Goal: Share content: Share content

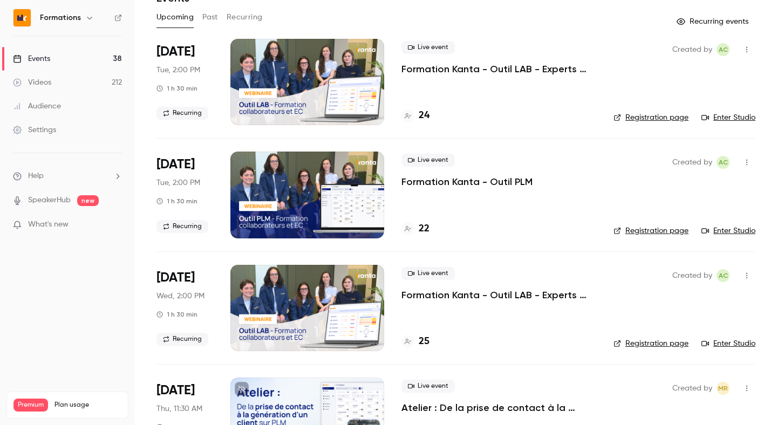
scroll to position [57, 0]
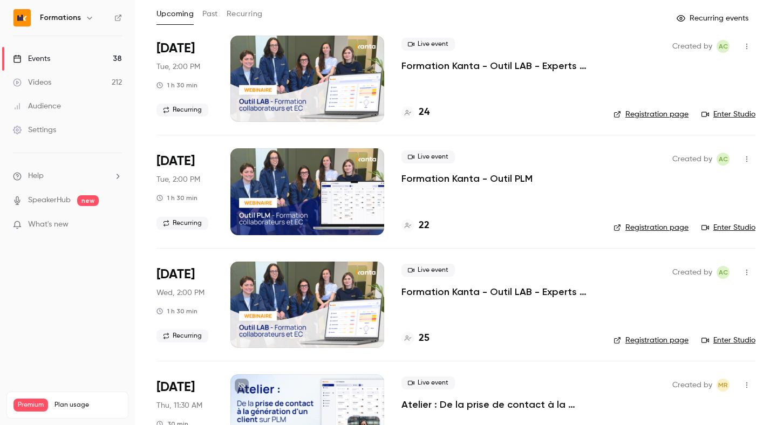
click at [422, 115] on h4 "24" at bounding box center [424, 112] width 11 height 15
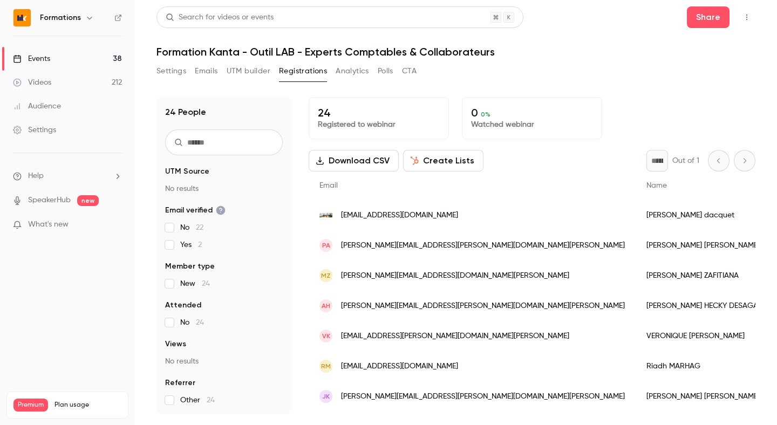
click at [217, 147] on input "text" at bounding box center [224, 143] width 118 height 26
type input "*"
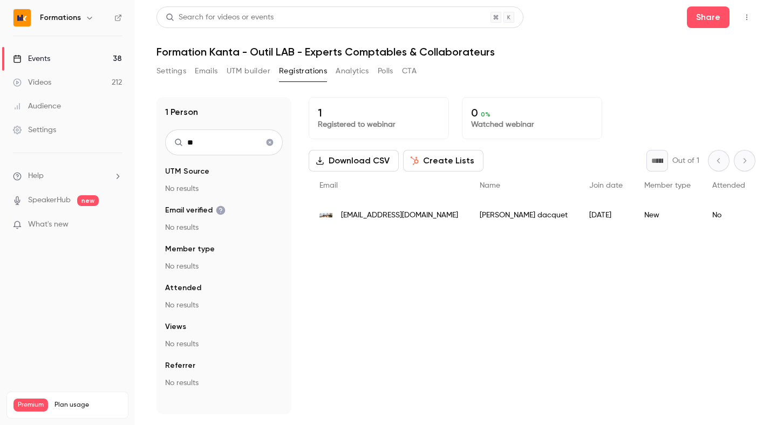
type input "*"
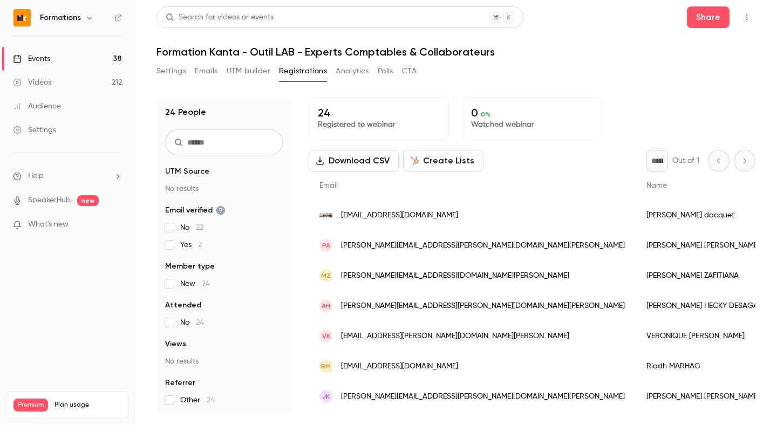
click at [57, 60] on link "Events 38" at bounding box center [67, 59] width 135 height 24
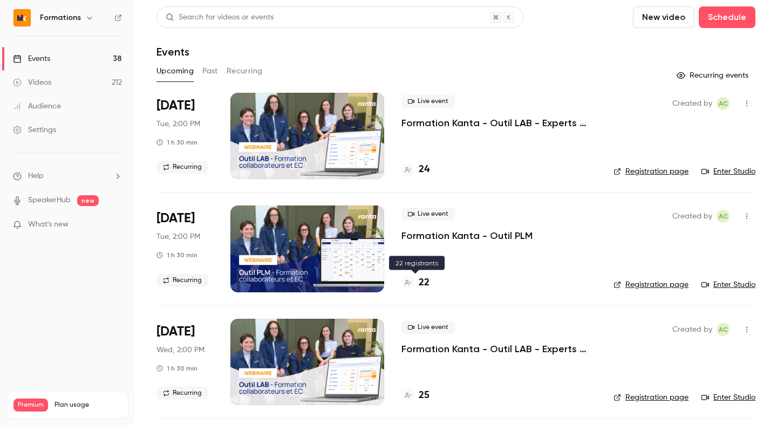
click at [417, 280] on div "22" at bounding box center [416, 283] width 28 height 15
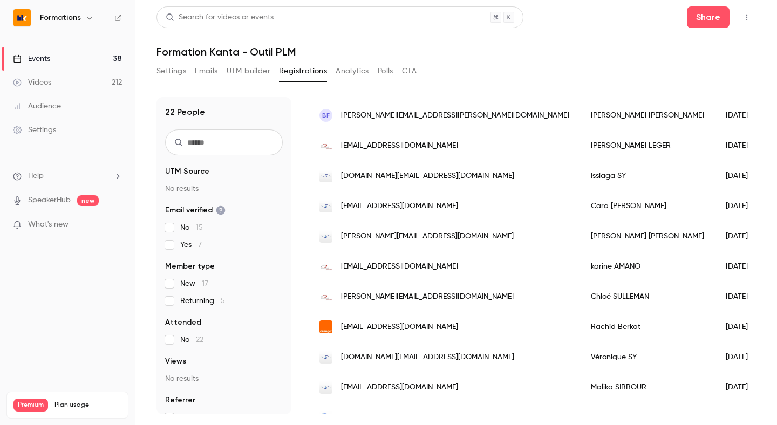
scroll to position [227, 0]
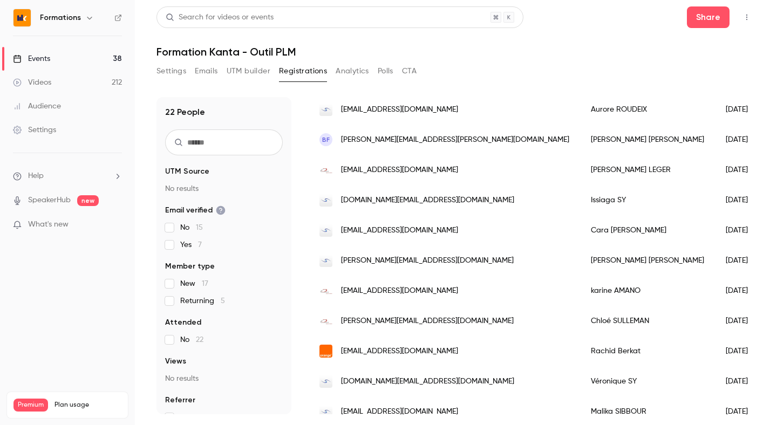
click at [207, 143] on input "text" at bounding box center [224, 143] width 118 height 26
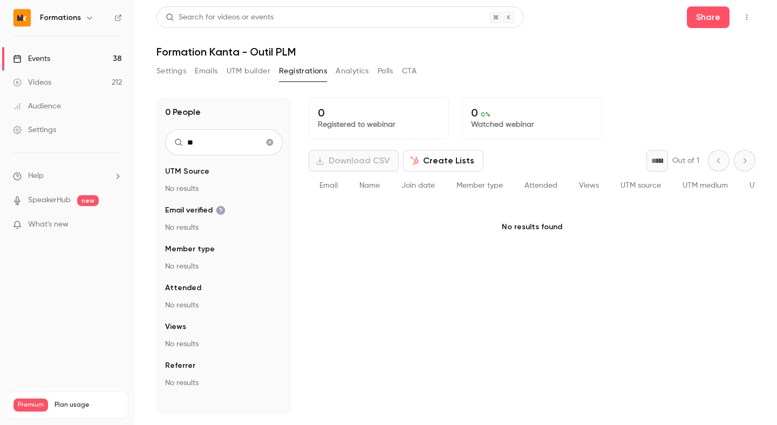
type input "*"
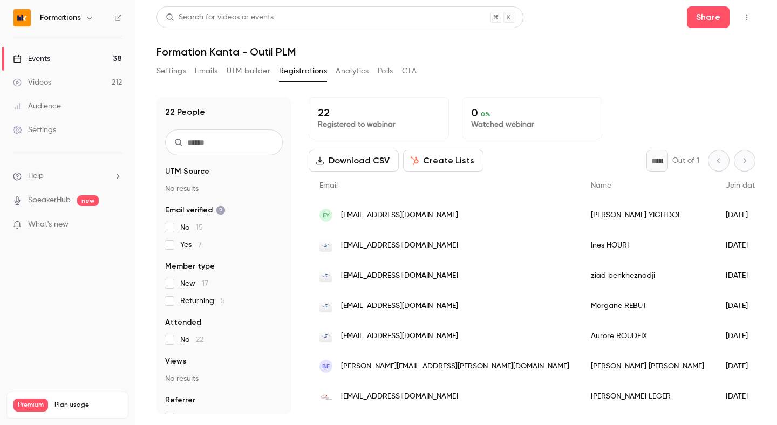
click at [525, 94] on div "22 People UTM Source No results Email verified No 15 Yes 7 Member type New 17 R…" at bounding box center [456, 249] width 599 height 330
click at [748, 18] on icon "button" at bounding box center [747, 17] width 9 height 8
click at [544, 30] on div at bounding box center [388, 212] width 777 height 425
click at [701, 18] on button "Share" at bounding box center [708, 17] width 43 height 22
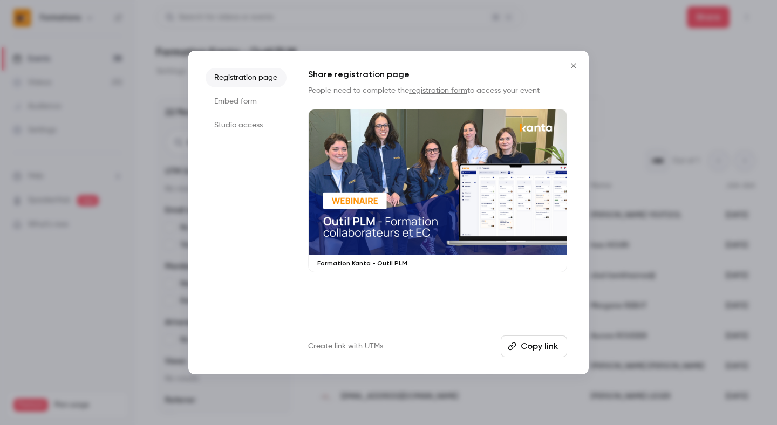
click at [521, 347] on button "Copy link" at bounding box center [534, 347] width 66 height 22
click at [572, 63] on icon "Close" at bounding box center [573, 66] width 13 height 9
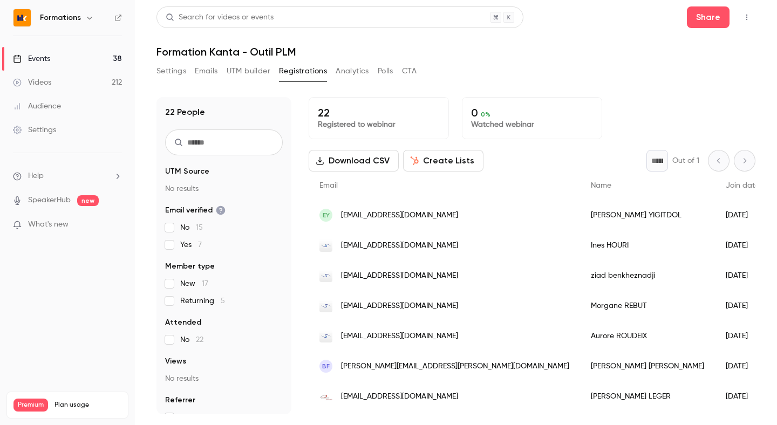
click at [96, 60] on link "Events 38" at bounding box center [67, 59] width 135 height 24
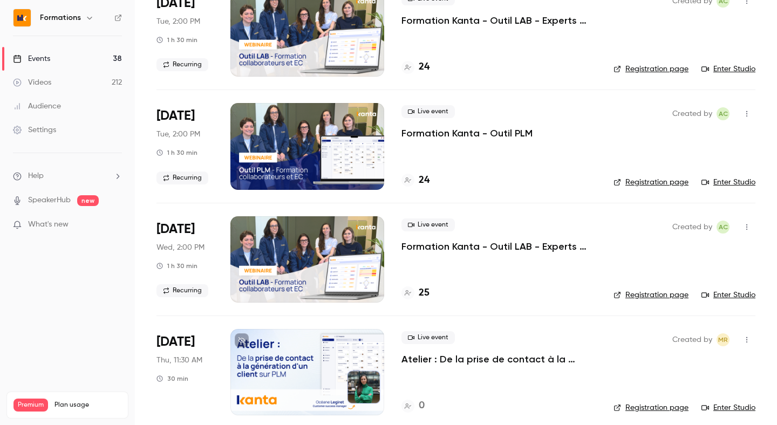
scroll to position [118, 0]
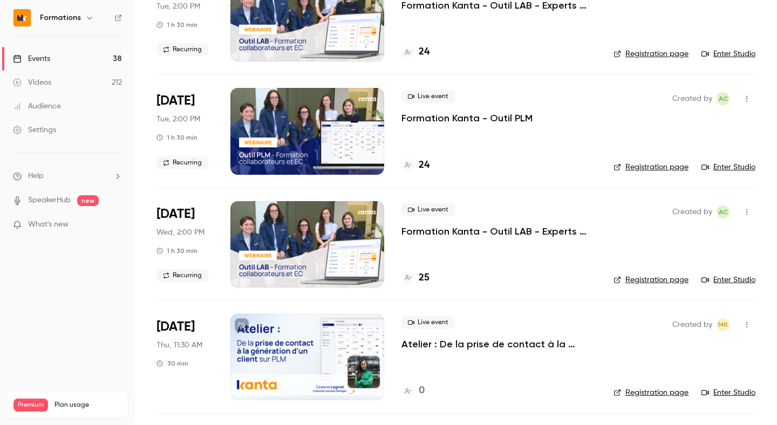
click at [419, 279] on h4 "25" at bounding box center [424, 278] width 11 height 15
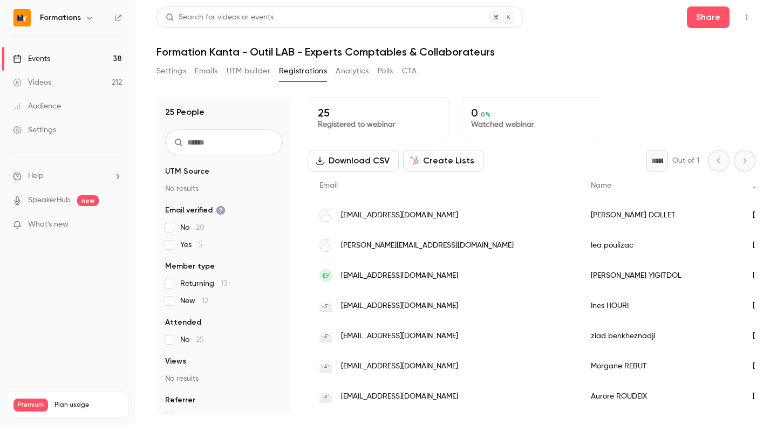
click at [747, 20] on icon "button" at bounding box center [747, 18] width 1 height 6
click at [596, 29] on div at bounding box center [388, 212] width 777 height 425
click at [700, 20] on button "Share" at bounding box center [708, 17] width 43 height 22
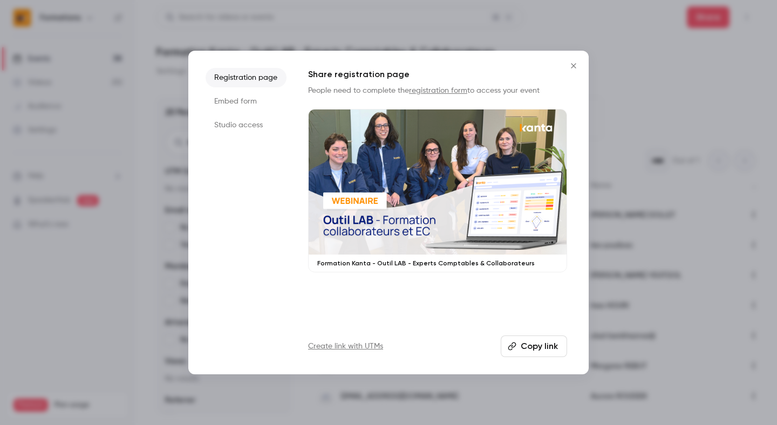
click at [530, 347] on button "Copy link" at bounding box center [534, 347] width 66 height 22
click at [570, 62] on icon "Close" at bounding box center [573, 66] width 13 height 9
